Goal: Task Accomplishment & Management: Manage account settings

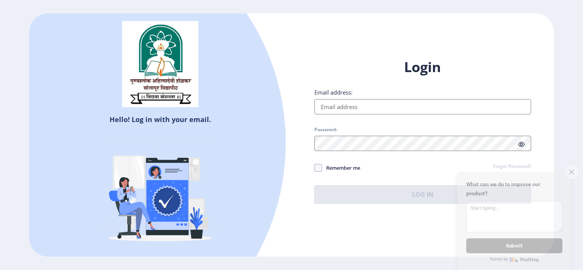
click at [569, 169] on icon "Close survey" at bounding box center [570, 171] width 5 height 5
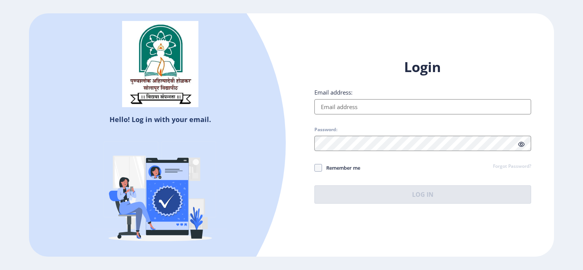
click at [369, 108] on input "Email address:" at bounding box center [422, 106] width 217 height 15
type input "[EMAIL_ADDRESS][DOMAIN_NAME]"
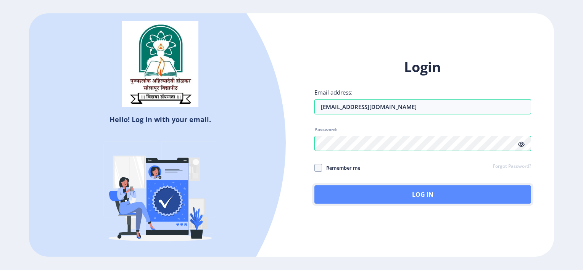
click at [429, 198] on button "Log In" at bounding box center [422, 194] width 217 height 18
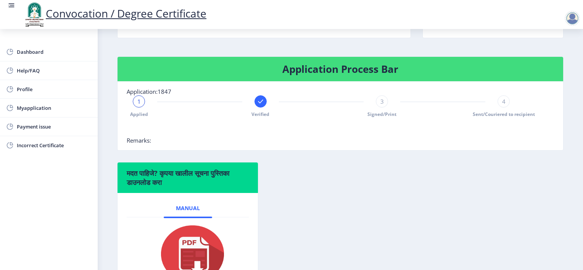
scroll to position [152, 0]
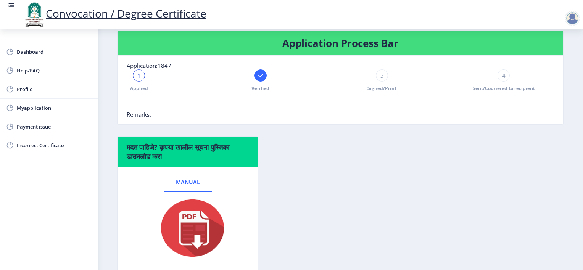
click at [383, 82] on div "3" at bounding box center [382, 75] width 12 height 12
click at [505, 82] on div "4" at bounding box center [503, 75] width 12 height 12
click at [502, 79] on span "4" at bounding box center [503, 76] width 3 height 8
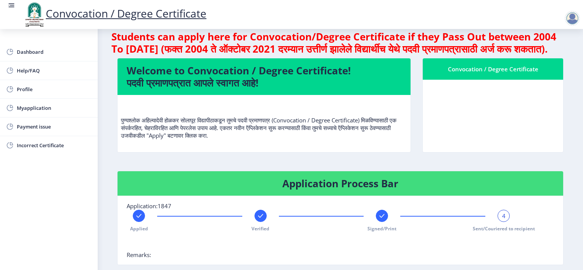
scroll to position [0, 0]
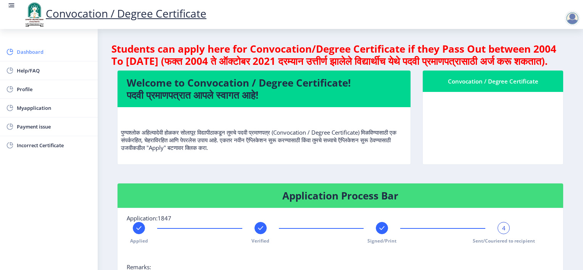
click at [20, 55] on span "Dashboard" at bounding box center [54, 51] width 75 height 9
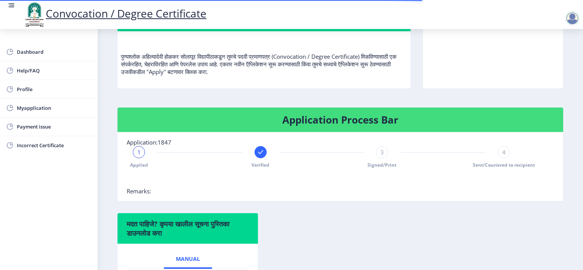
scroll to position [76, 0]
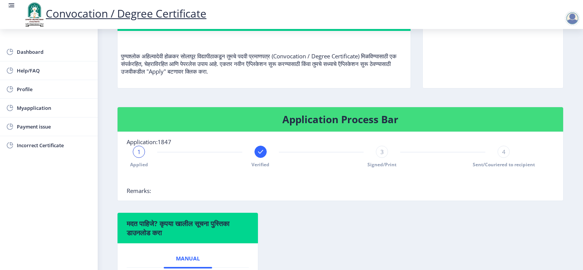
click at [138, 156] on span "1" at bounding box center [138, 152] width 3 height 8
click at [260, 154] on icon at bounding box center [260, 152] width 5 height 4
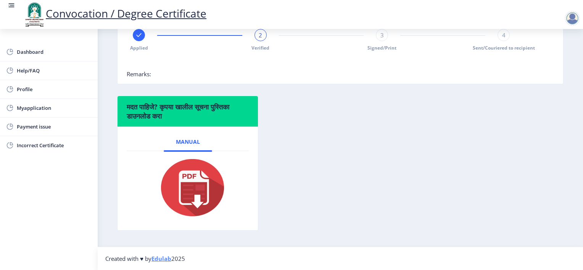
scroll to position [14, 0]
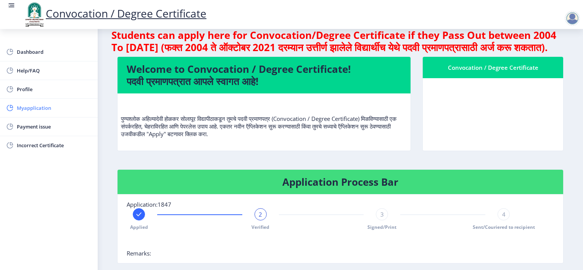
click at [29, 107] on span "Myapplication" at bounding box center [54, 107] width 75 height 9
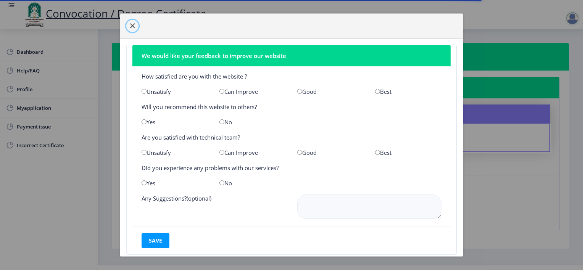
click at [134, 24] on span "button" at bounding box center [132, 26] width 6 height 6
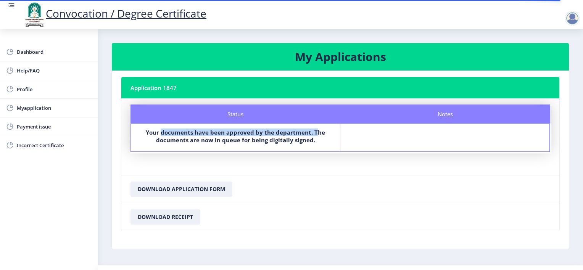
drag, startPoint x: 163, startPoint y: 129, endPoint x: 317, endPoint y: 131, distance: 153.6
click at [317, 131] on b "Your documents have been approved by the department. The documents are now in q…" at bounding box center [235, 135] width 179 height 15
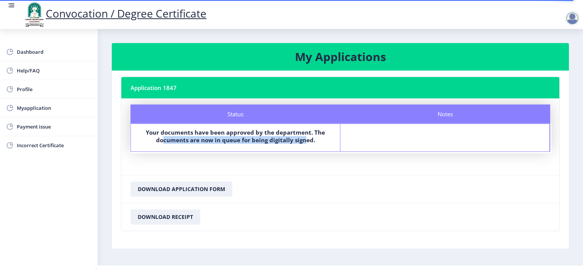
drag, startPoint x: 165, startPoint y: 139, endPoint x: 303, endPoint y: 138, distance: 138.8
click at [303, 138] on b "Your documents have been approved by the department. The documents are now in q…" at bounding box center [235, 135] width 179 height 15
click at [30, 89] on span "Profile" at bounding box center [54, 89] width 75 height 9
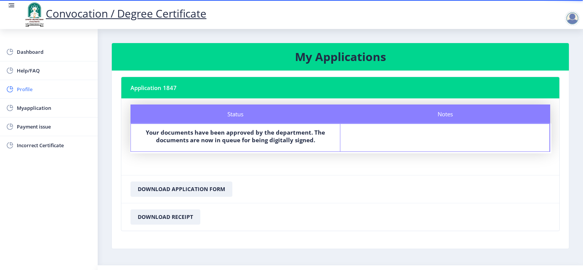
select select
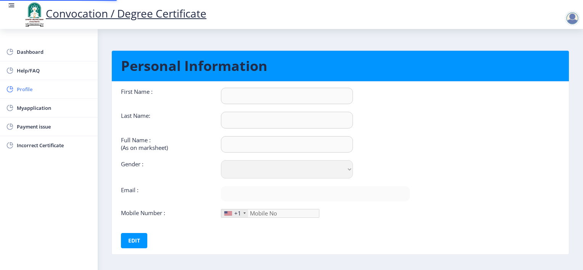
type input "Sagar"
type input "[PERSON_NAME]"
type input "Sagar [PERSON_NAME]"
select select "[DEMOGRAPHIC_DATA]"
type input "[EMAIL_ADDRESS][DOMAIN_NAME]"
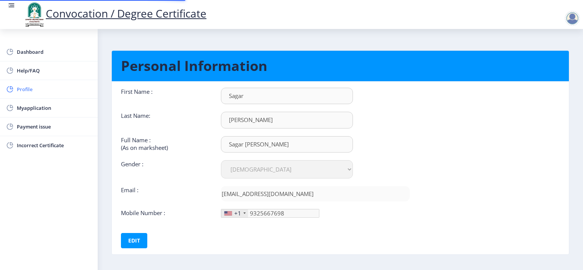
type input "[PHONE_NUMBER]"
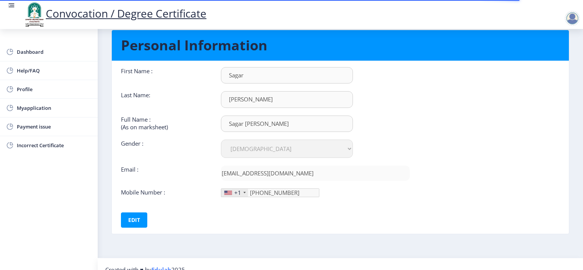
scroll to position [30, 0]
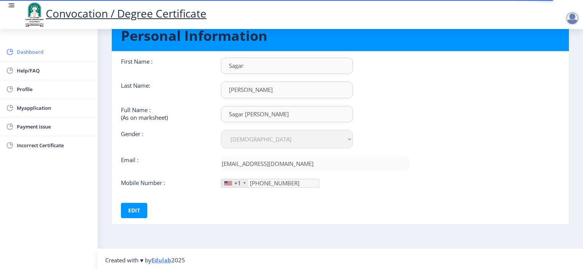
click at [37, 46] on link "Dashboard" at bounding box center [49, 52] width 98 height 18
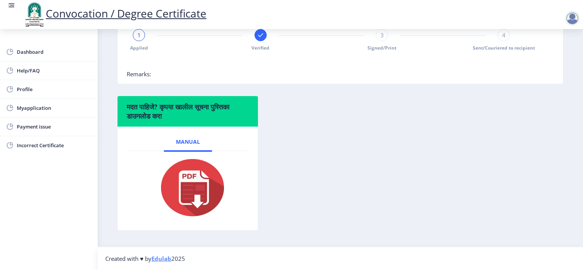
scroll to position [204, 0]
click at [261, 36] on rect at bounding box center [261, 35] width 8 height 8
click at [261, 36] on span "2" at bounding box center [259, 35] width 3 height 8
click at [383, 36] on div "3" at bounding box center [382, 35] width 12 height 12
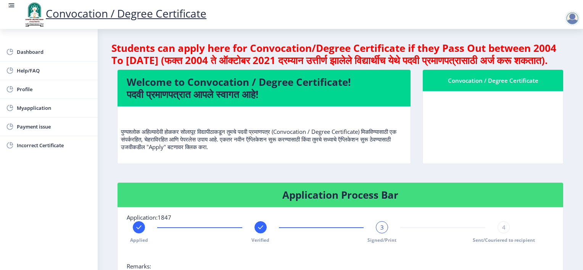
scroll to position [0, 0]
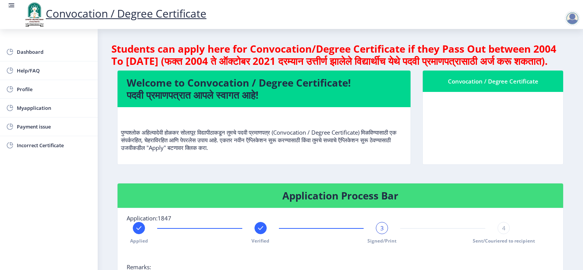
click at [502, 232] on span "4" at bounding box center [503, 228] width 3 height 8
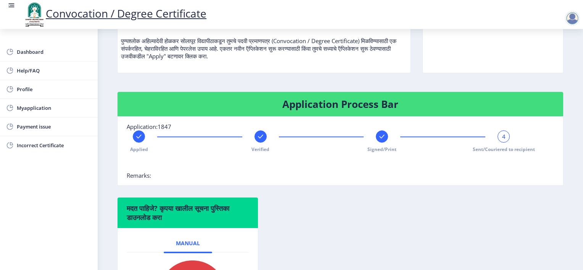
scroll to position [204, 0]
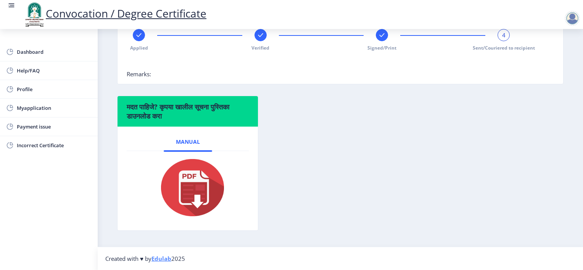
click at [566, 17] on div at bounding box center [571, 18] width 15 height 15
click at [546, 61] on span "Log out" at bounding box center [552, 59] width 49 height 9
